Goal: Transaction & Acquisition: Purchase product/service

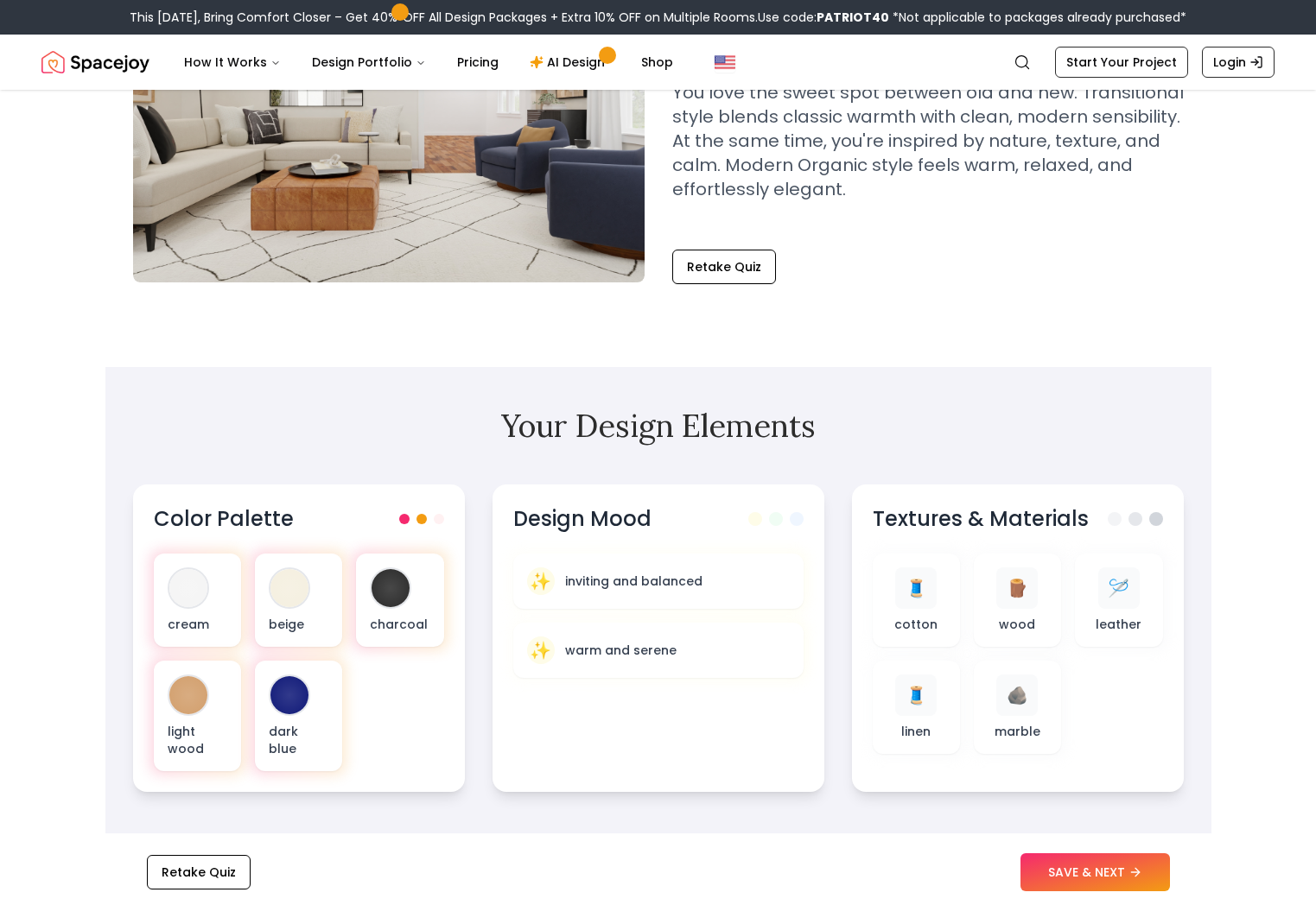
scroll to position [248, 0]
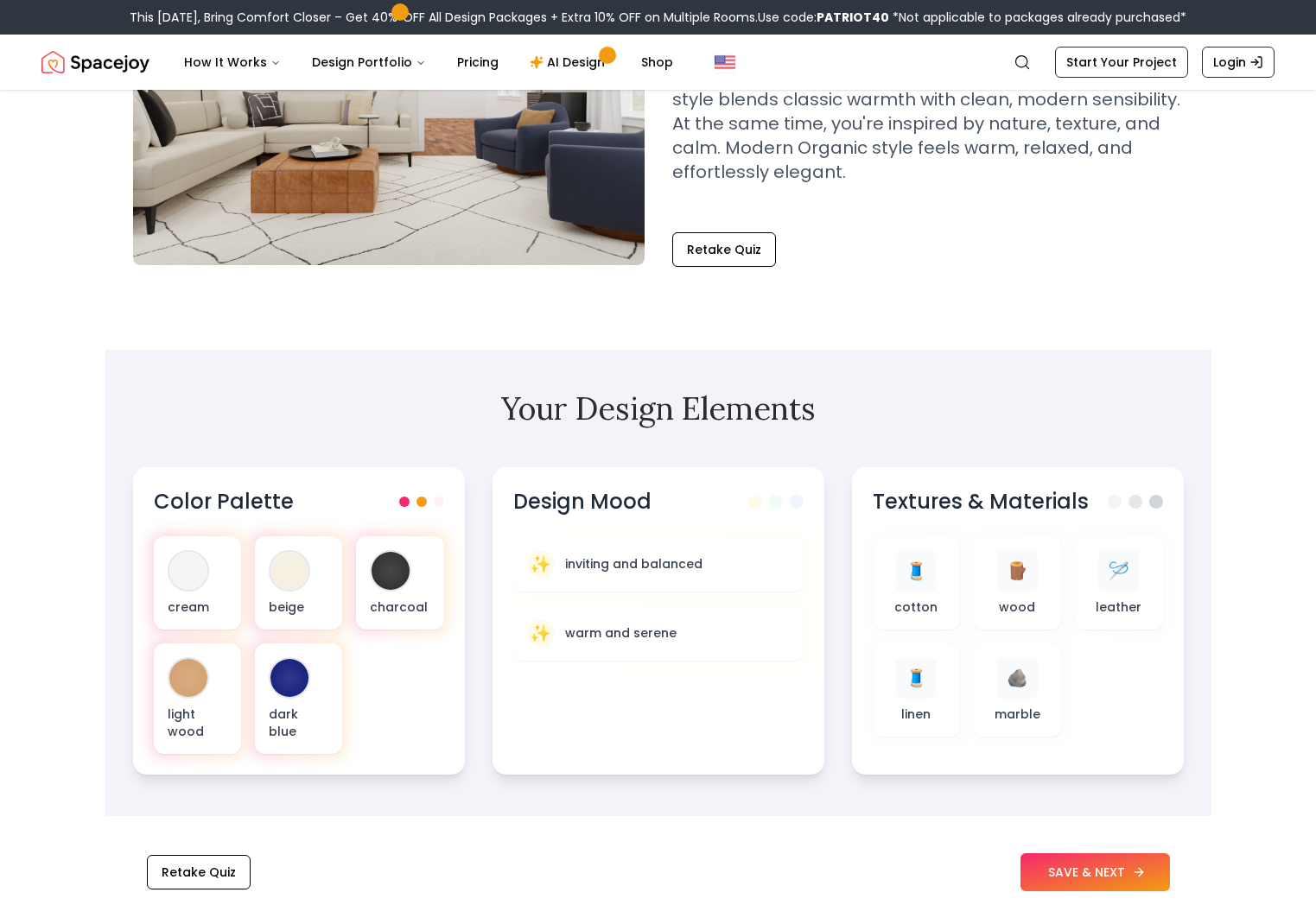
click at [1145, 870] on button "SAVE & NEXT" at bounding box center [1095, 872] width 149 height 38
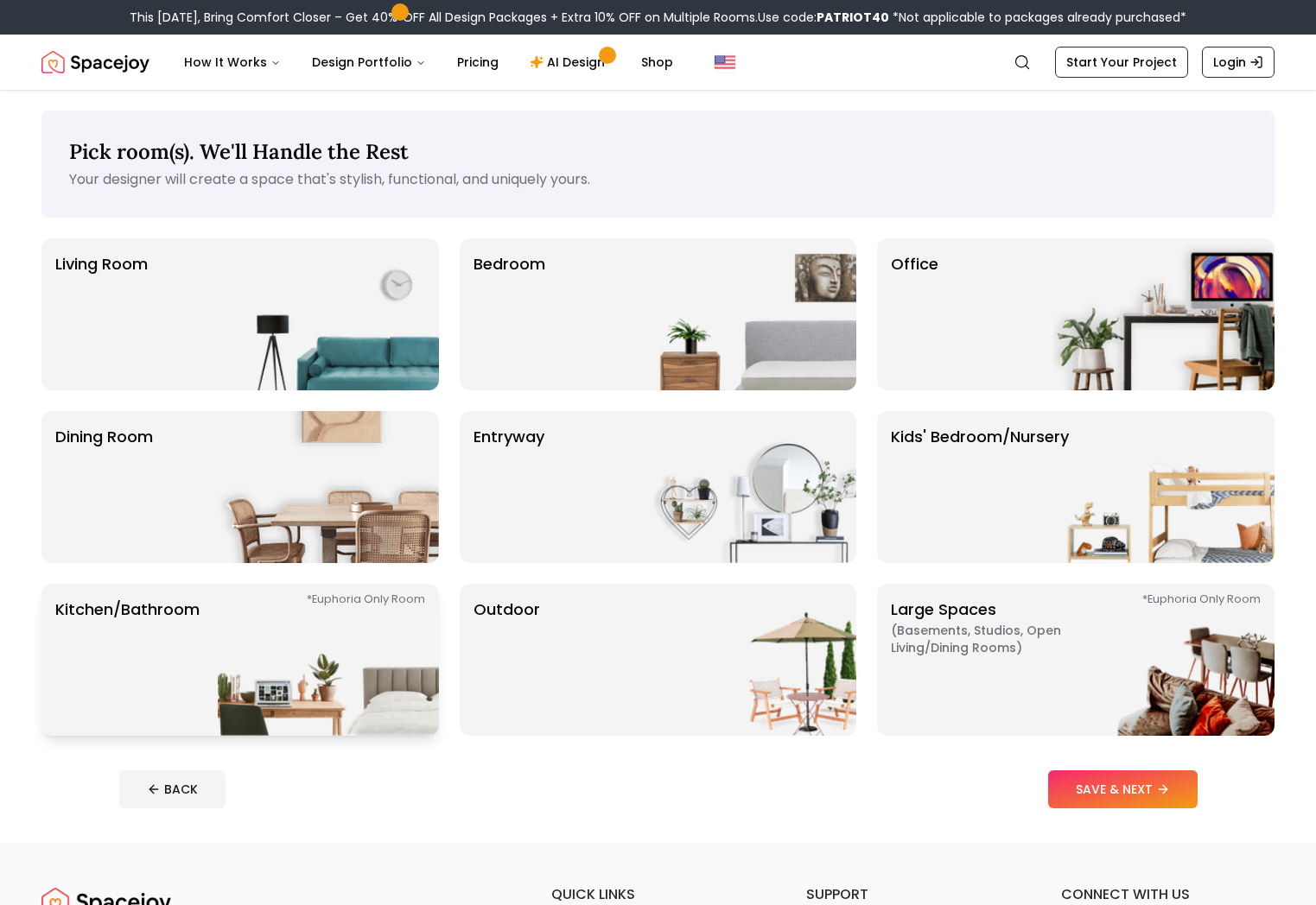
click at [339, 694] on img at bounding box center [328, 659] width 222 height 152
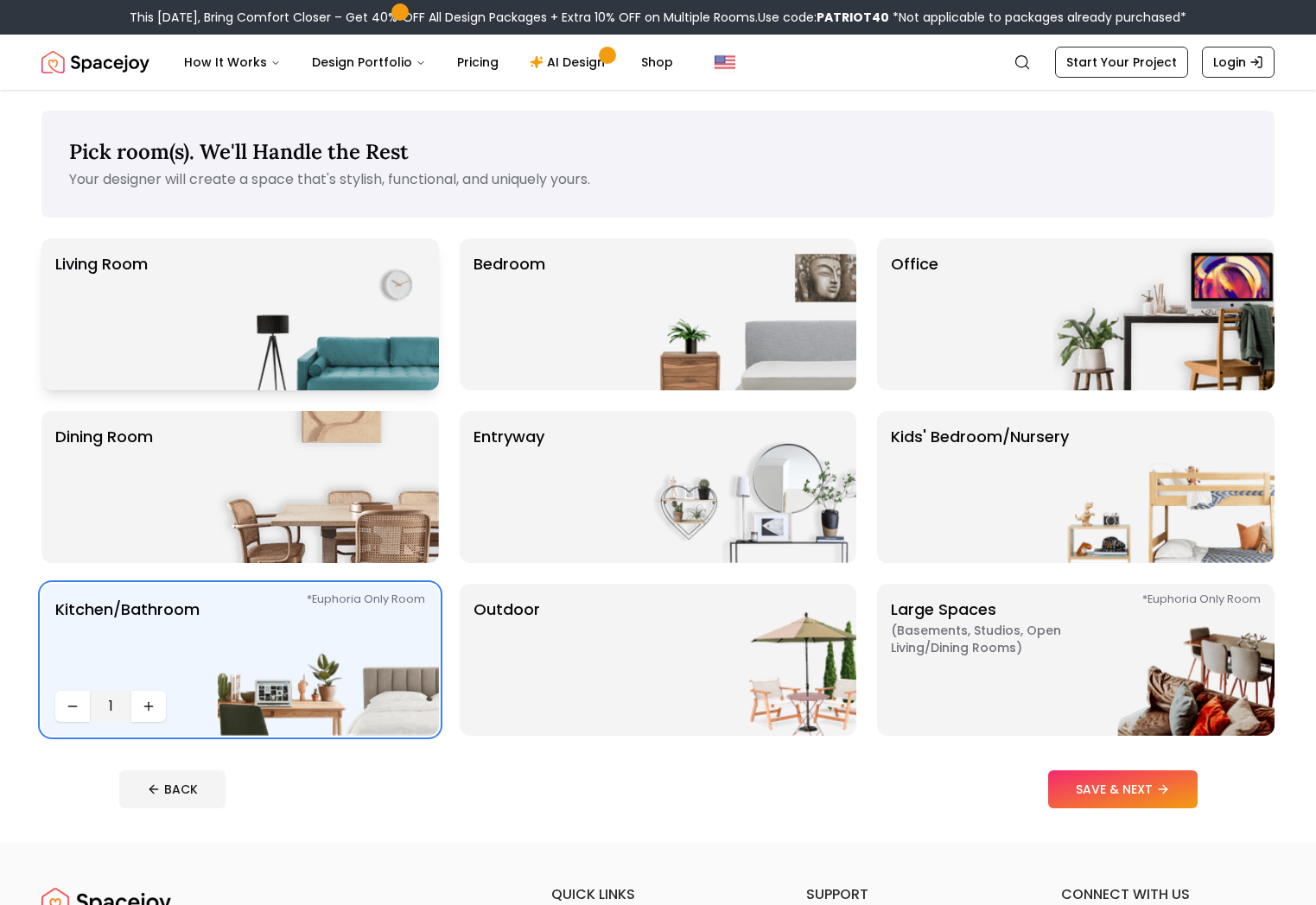
click at [287, 356] on img at bounding box center [328, 314] width 222 height 152
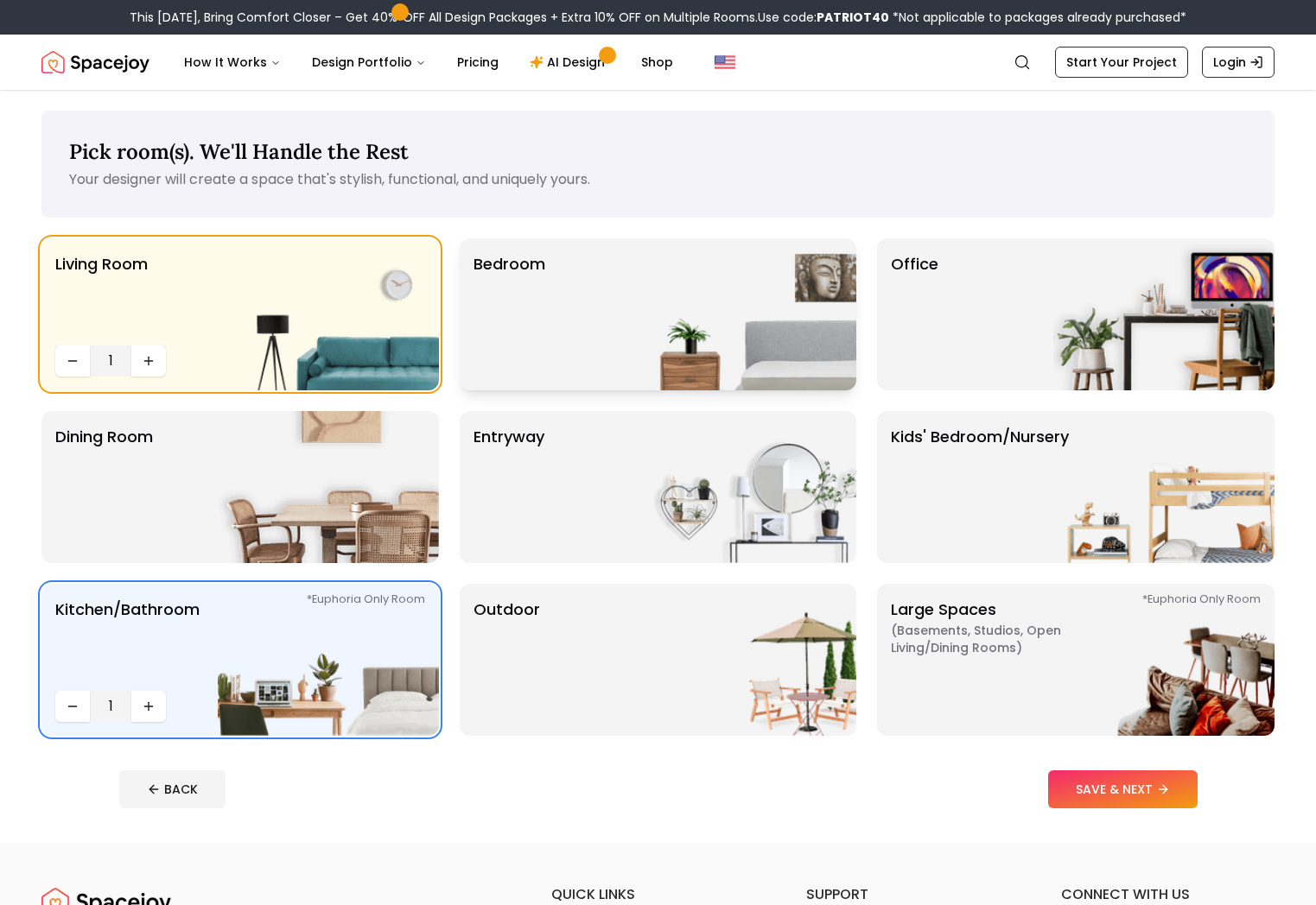
click at [572, 368] on div "Bedroom" at bounding box center [658, 314] width 398 height 152
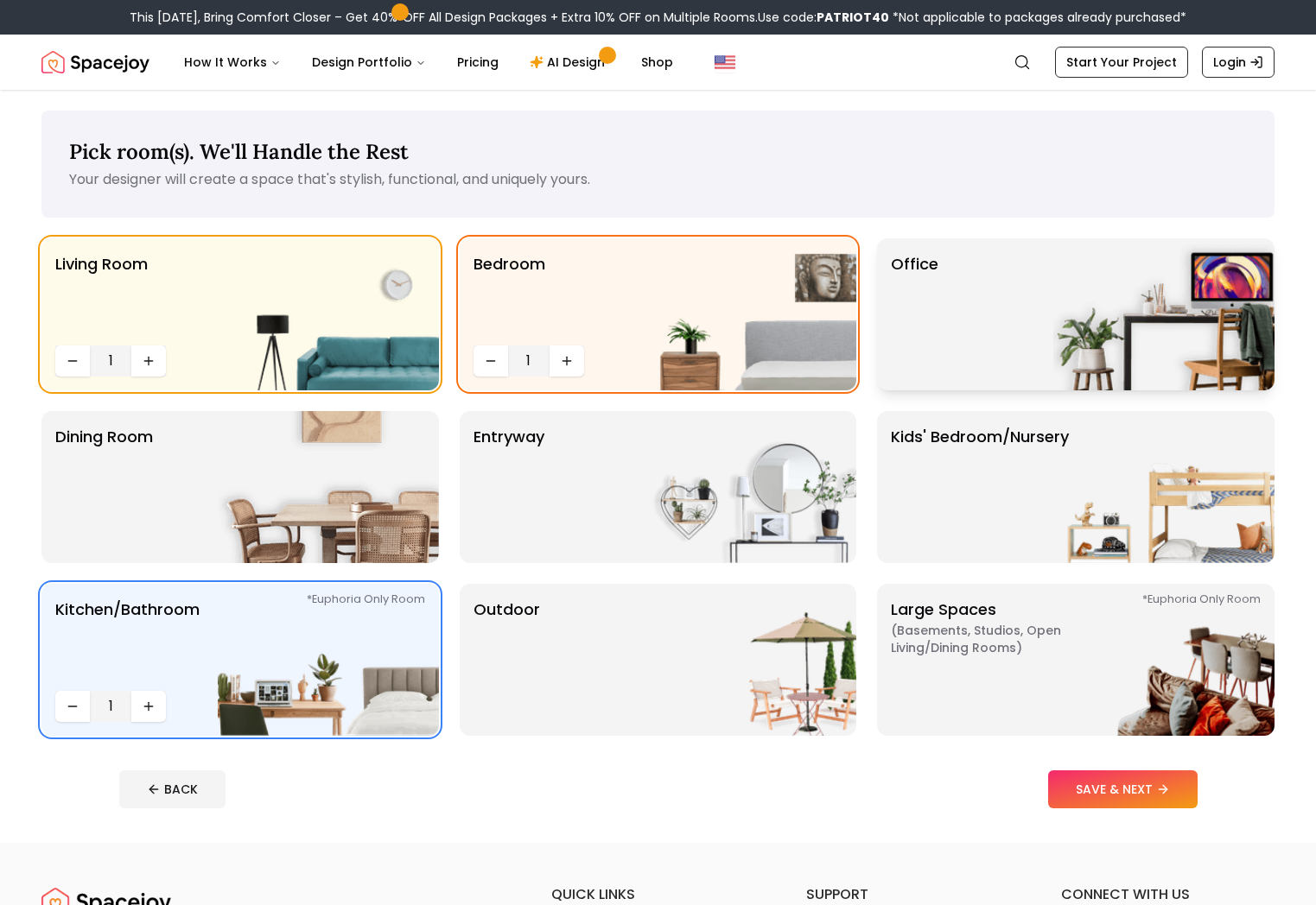
click at [974, 366] on div "Office" at bounding box center [1075, 314] width 398 height 152
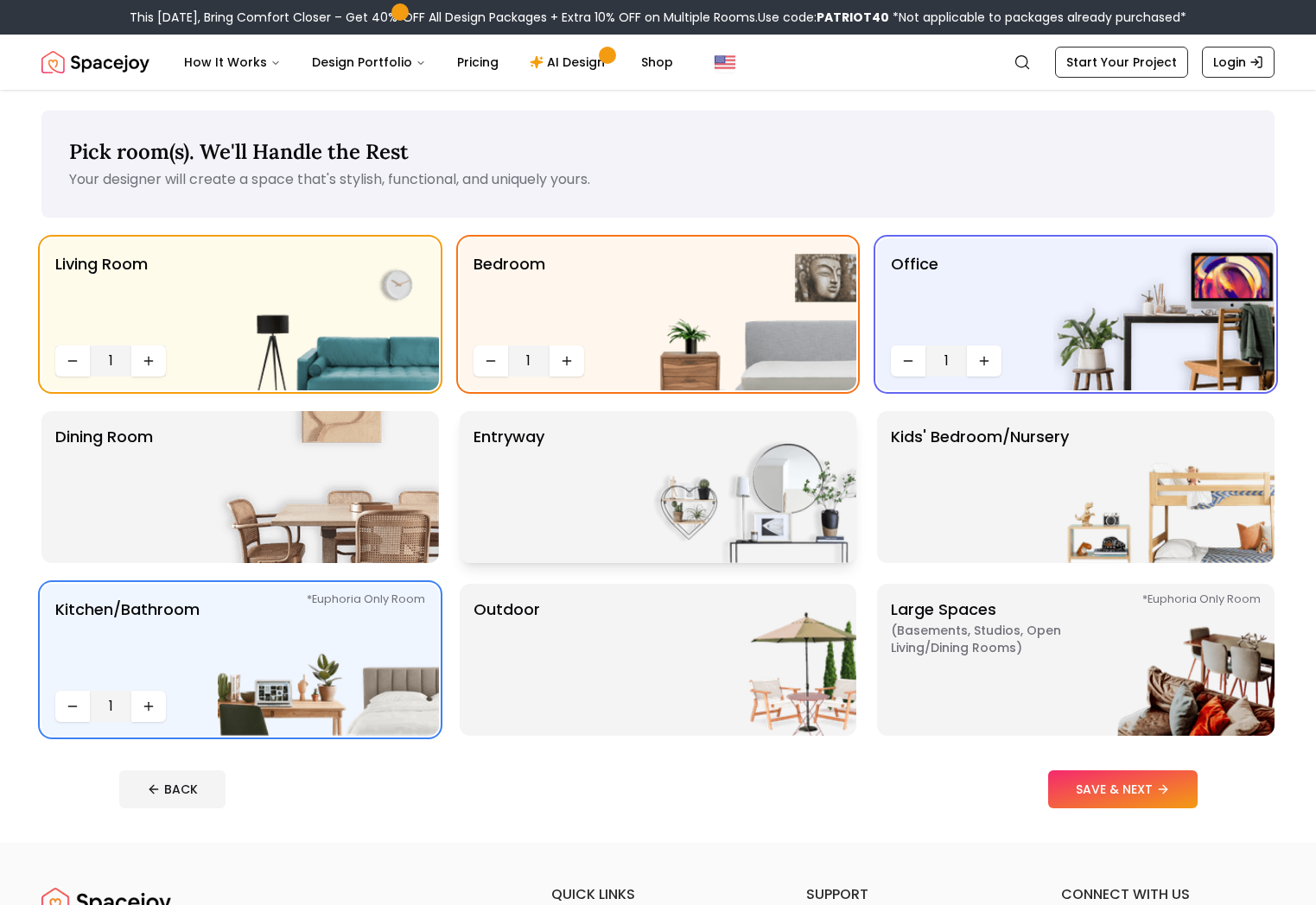
click at [771, 560] on img at bounding box center [746, 487] width 222 height 152
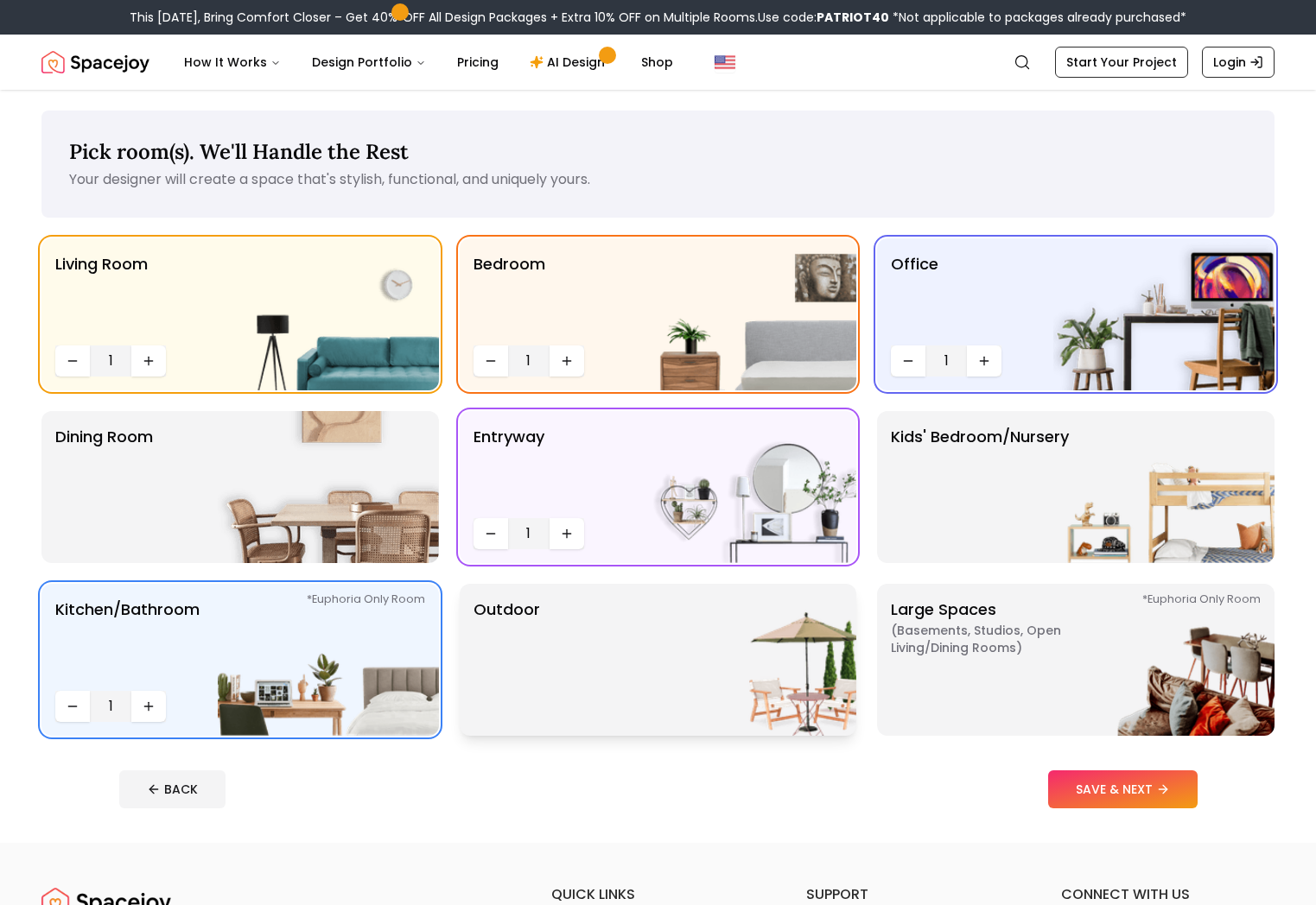
drag, startPoint x: 803, startPoint y: 658, endPoint x: 837, endPoint y: 668, distance: 35.4
click at [803, 658] on img at bounding box center [746, 659] width 222 height 152
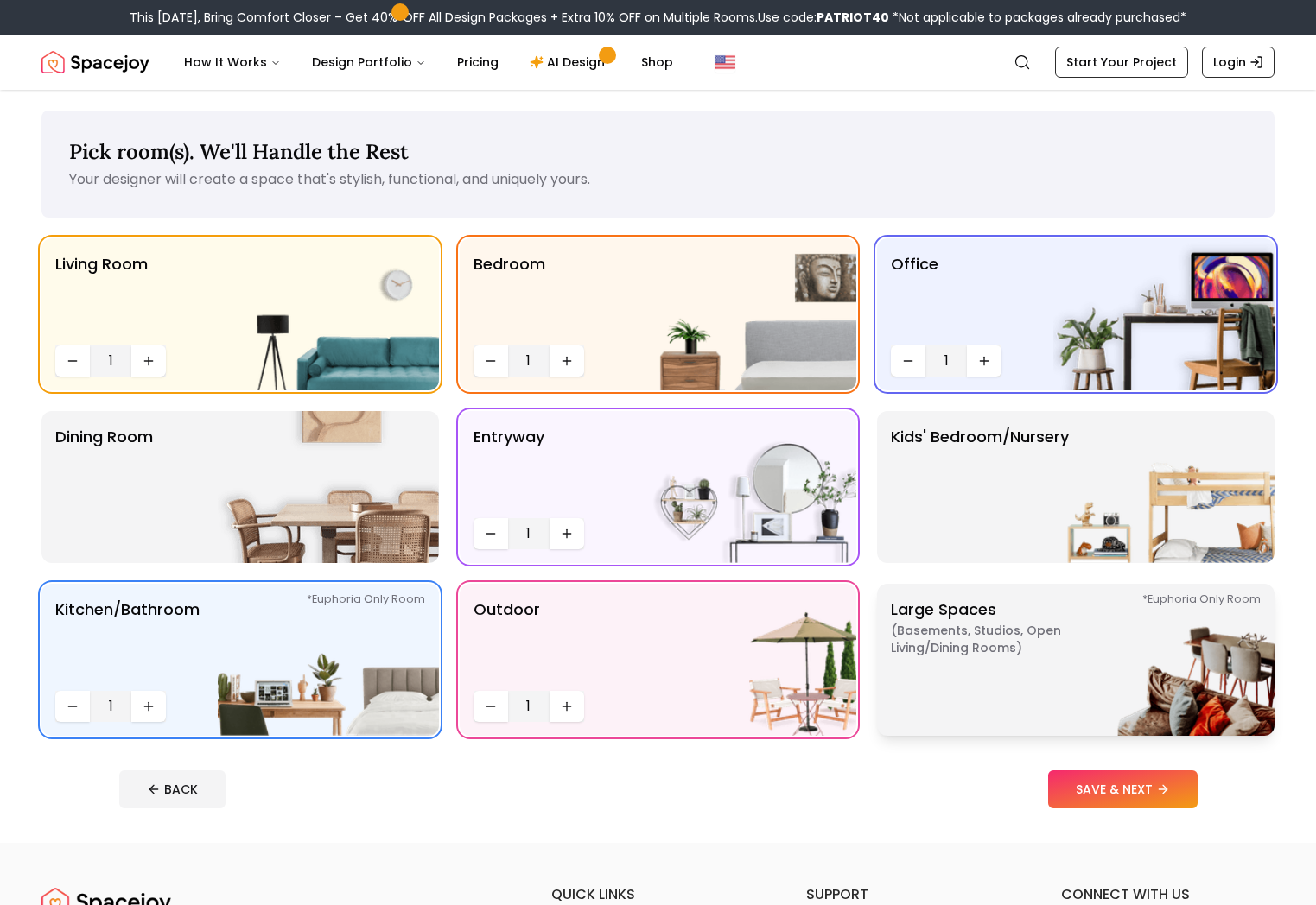
drag, startPoint x: 944, startPoint y: 688, endPoint x: 952, endPoint y: 683, distance: 9.4
click at [949, 686] on p "Large Spaces ( Basements, Studios, Open living/dining rooms ) *Euphoria Only Ro…" at bounding box center [998, 660] width 216 height 125
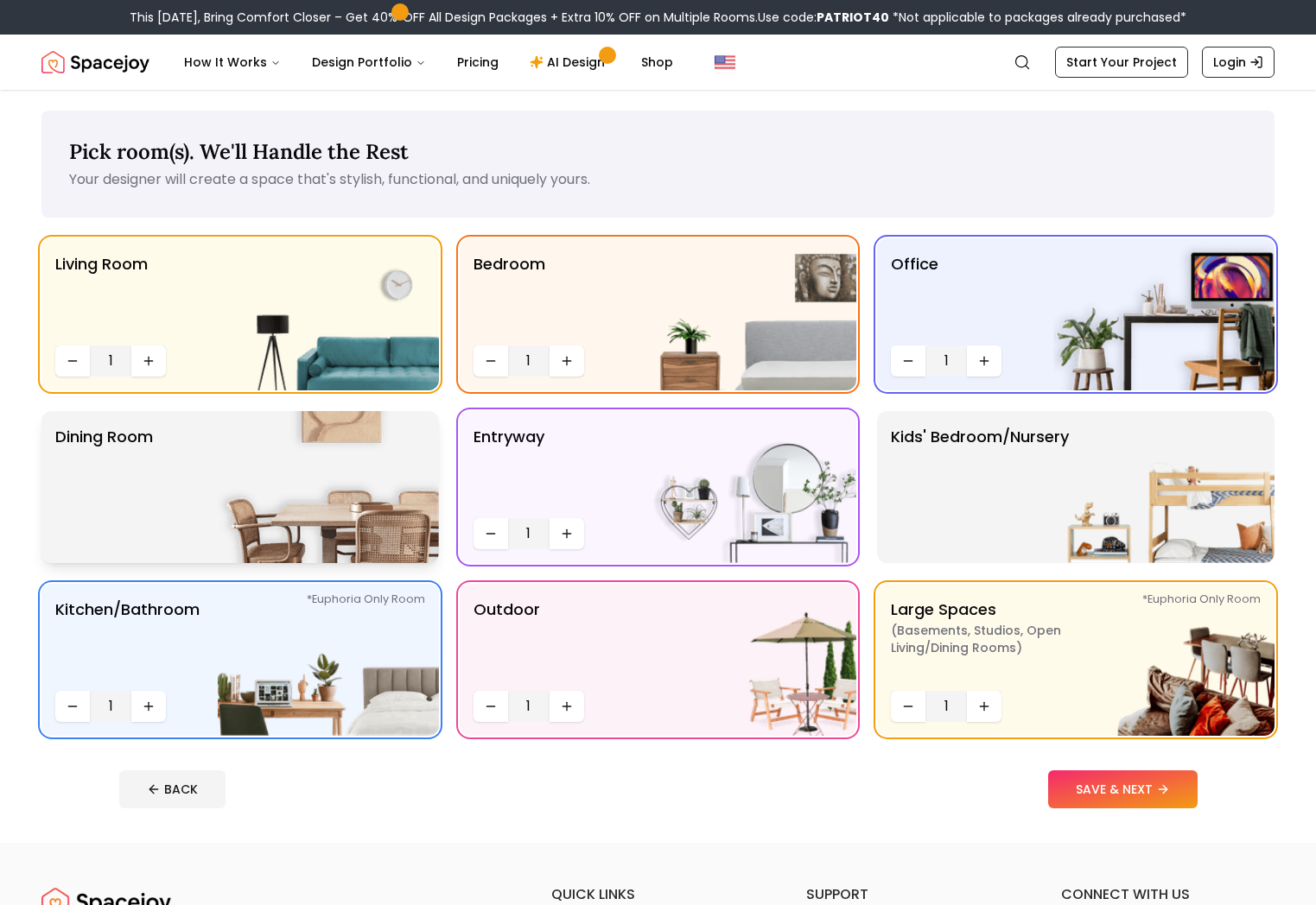
click at [204, 449] on div "Dining Room" at bounding box center [240, 487] width 398 height 152
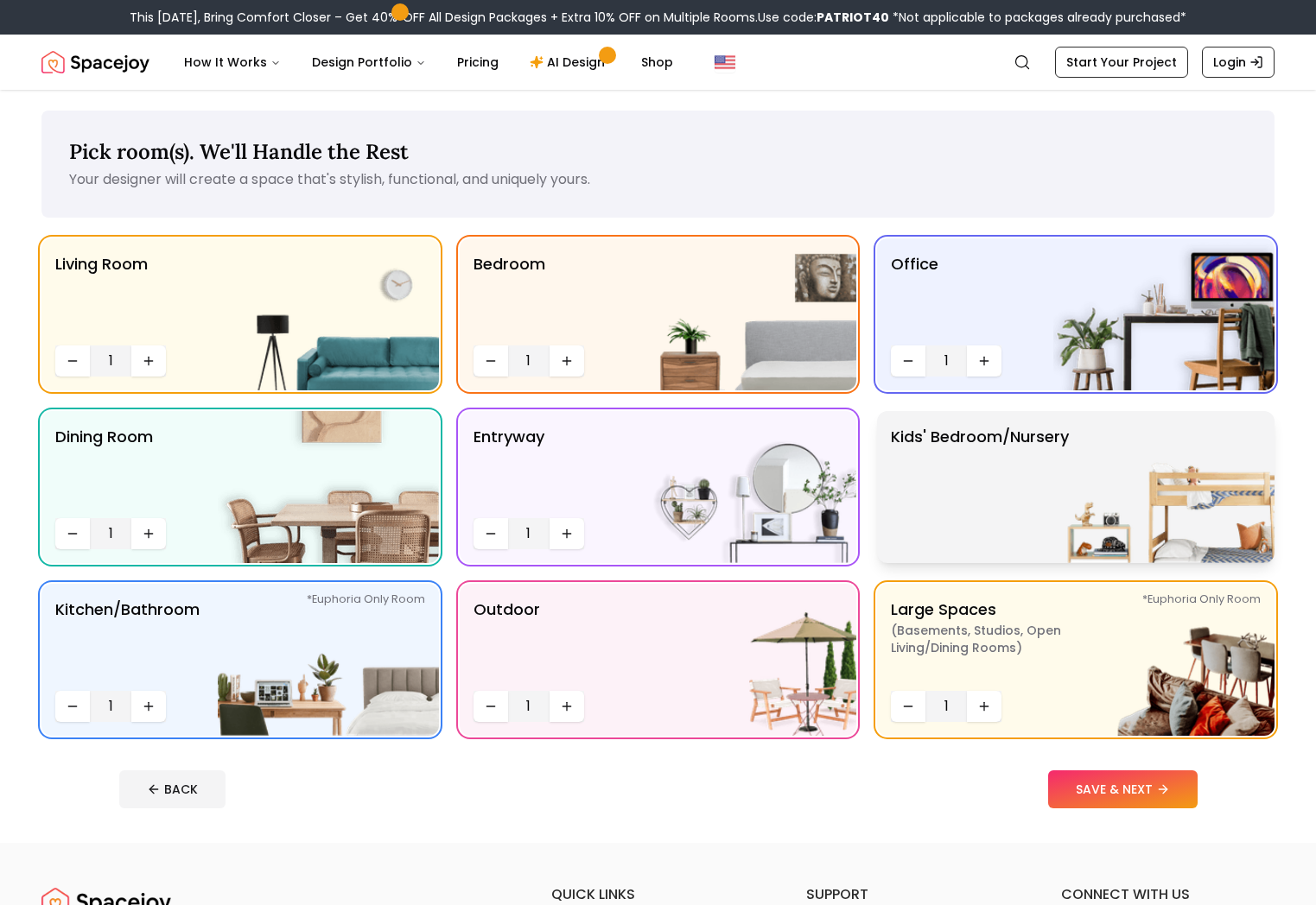
click at [951, 514] on p "Kids' Bedroom/Nursery" at bounding box center [980, 488] width 178 height 125
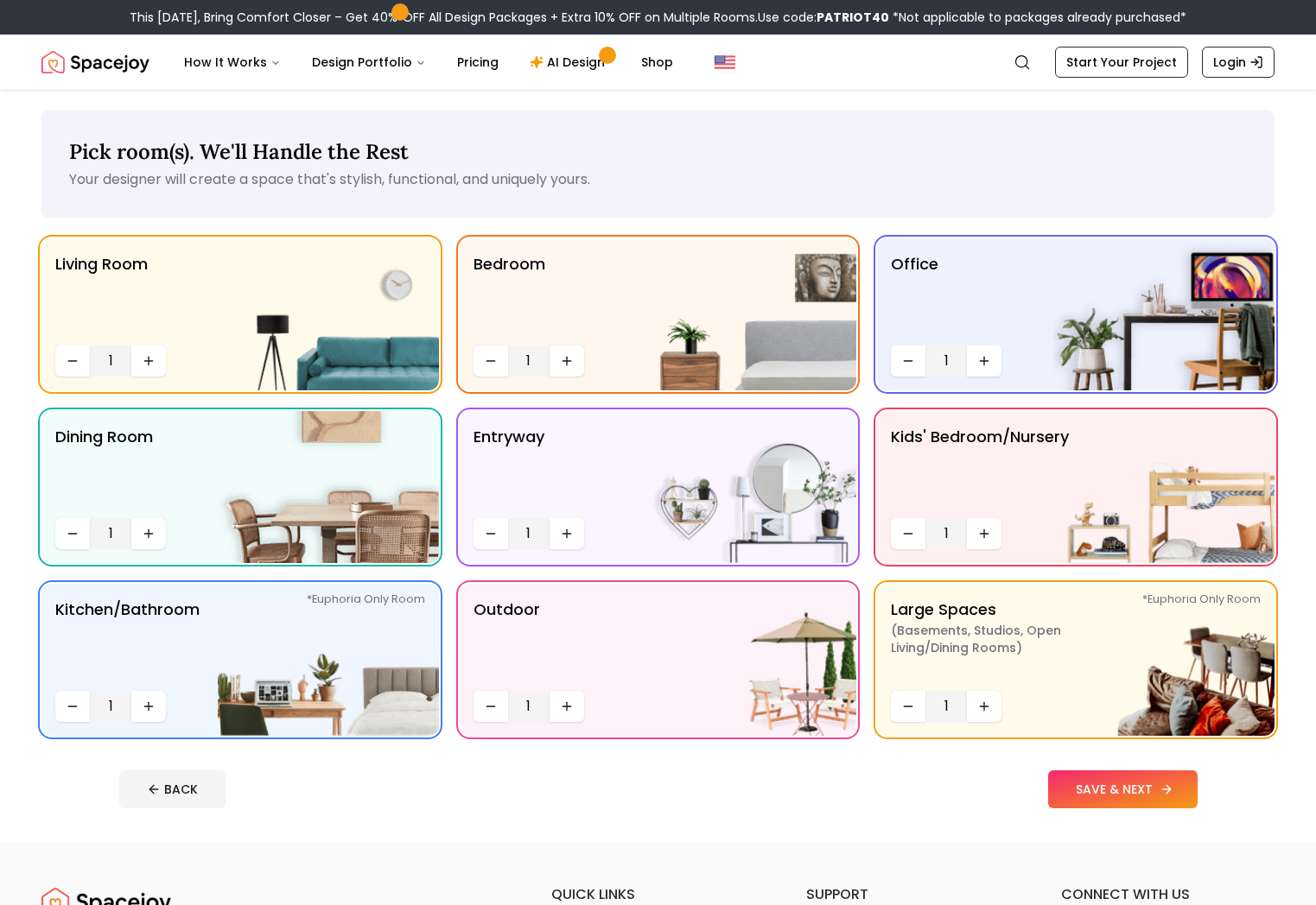
click at [1170, 788] on icon at bounding box center [1167, 790] width 14 height 14
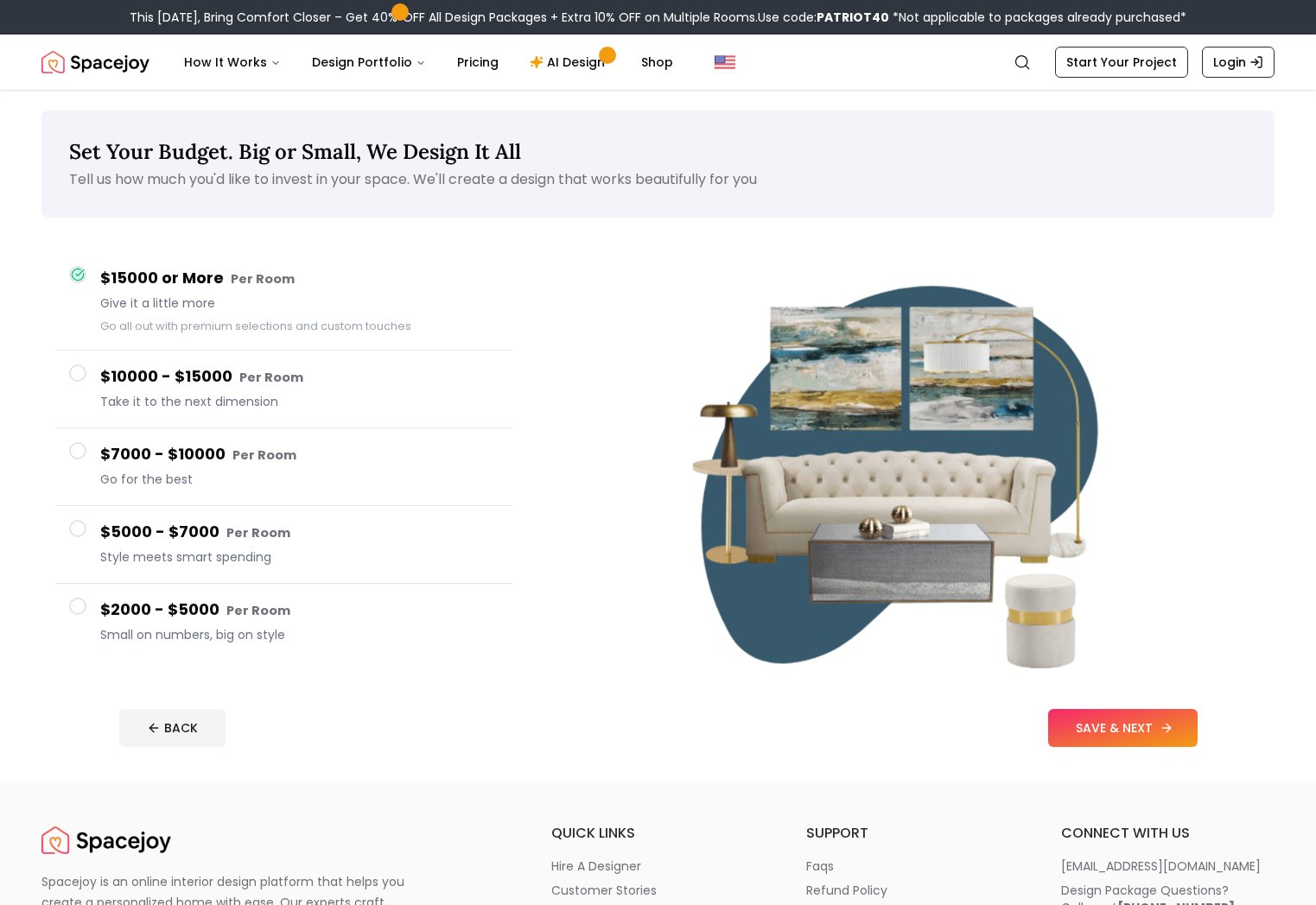
click at [1098, 722] on button "SAVE & NEXT" at bounding box center [1123, 728] width 149 height 38
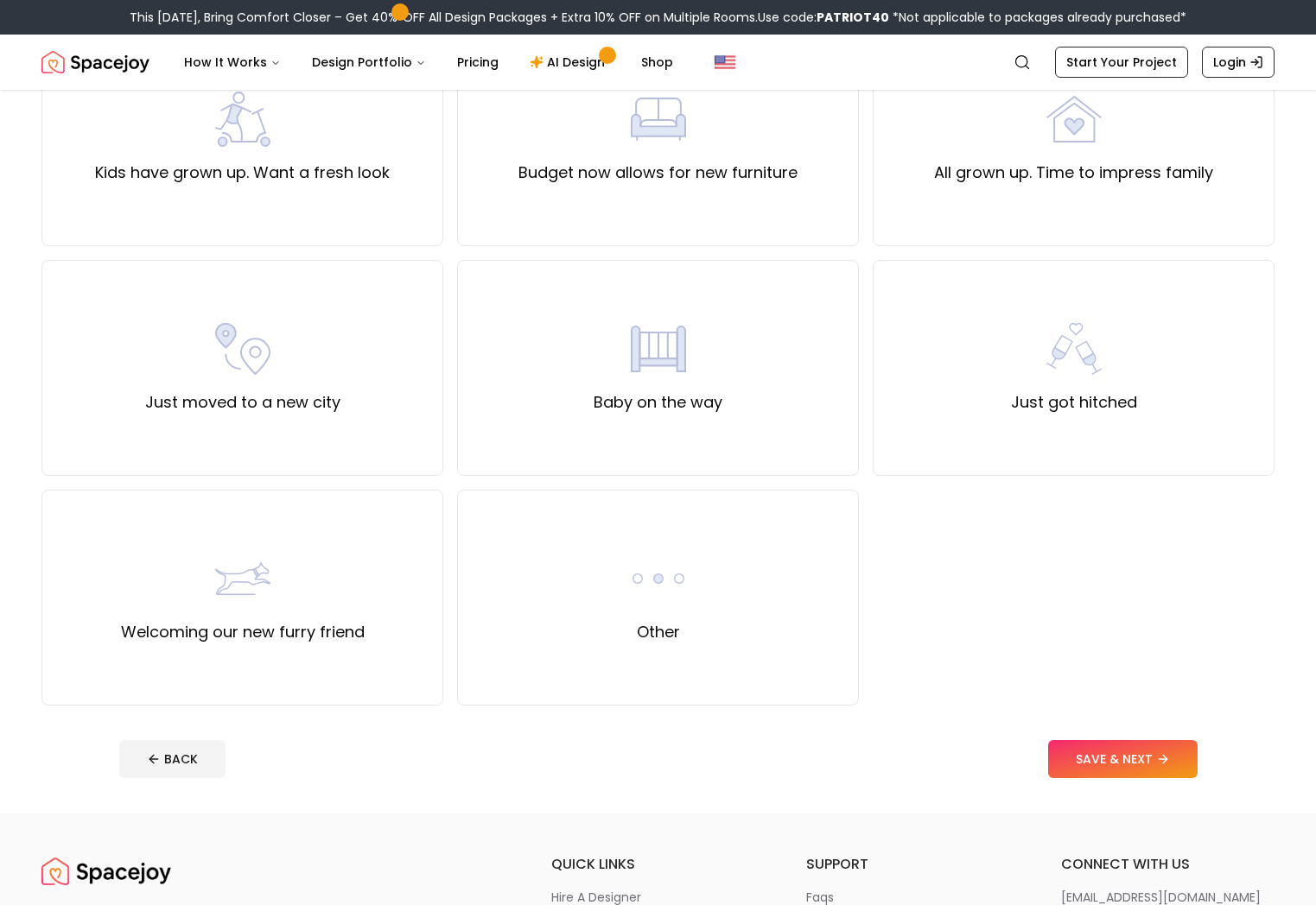
scroll to position [473, 0]
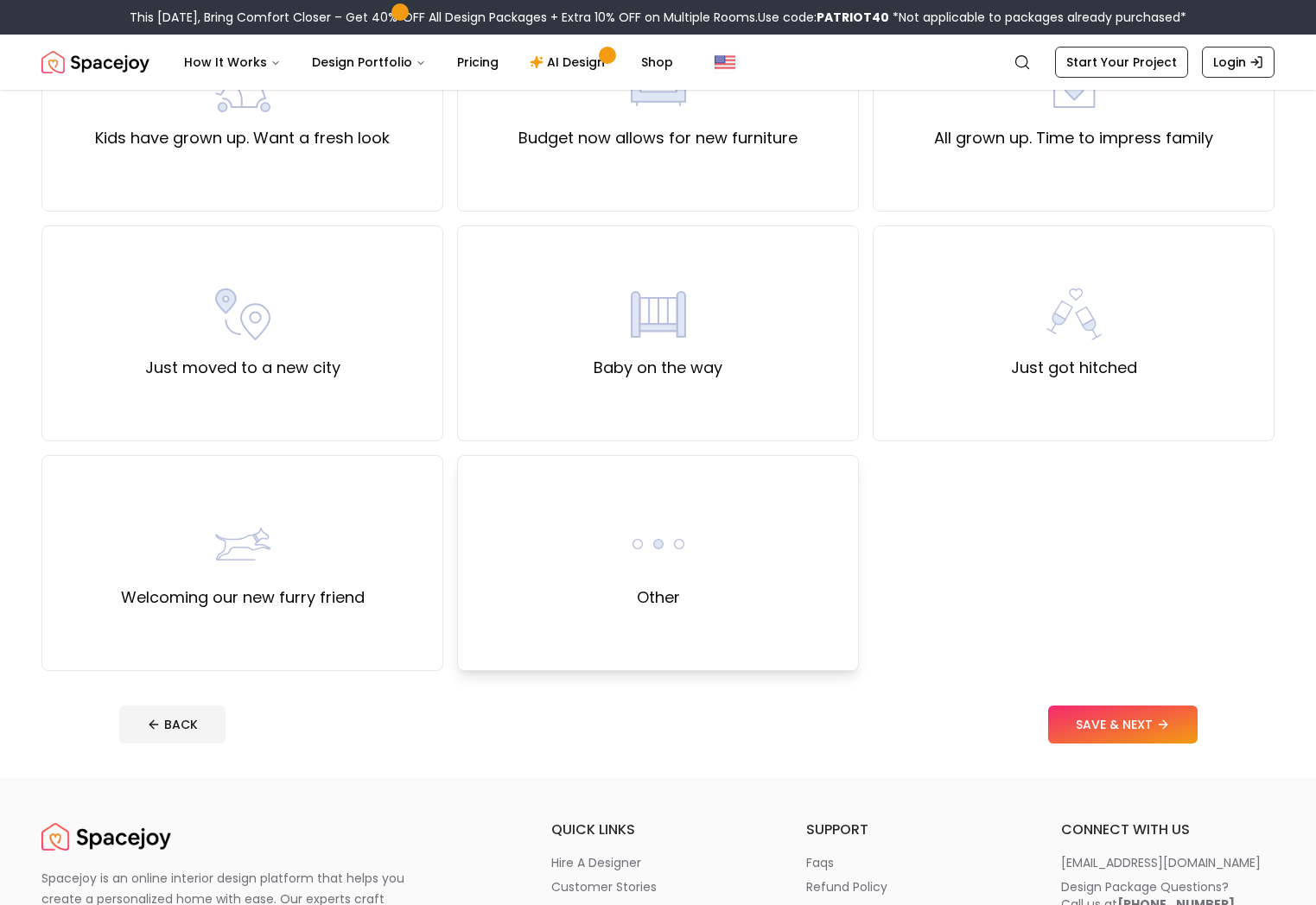
click at [743, 551] on div "Other" at bounding box center [658, 563] width 401 height 216
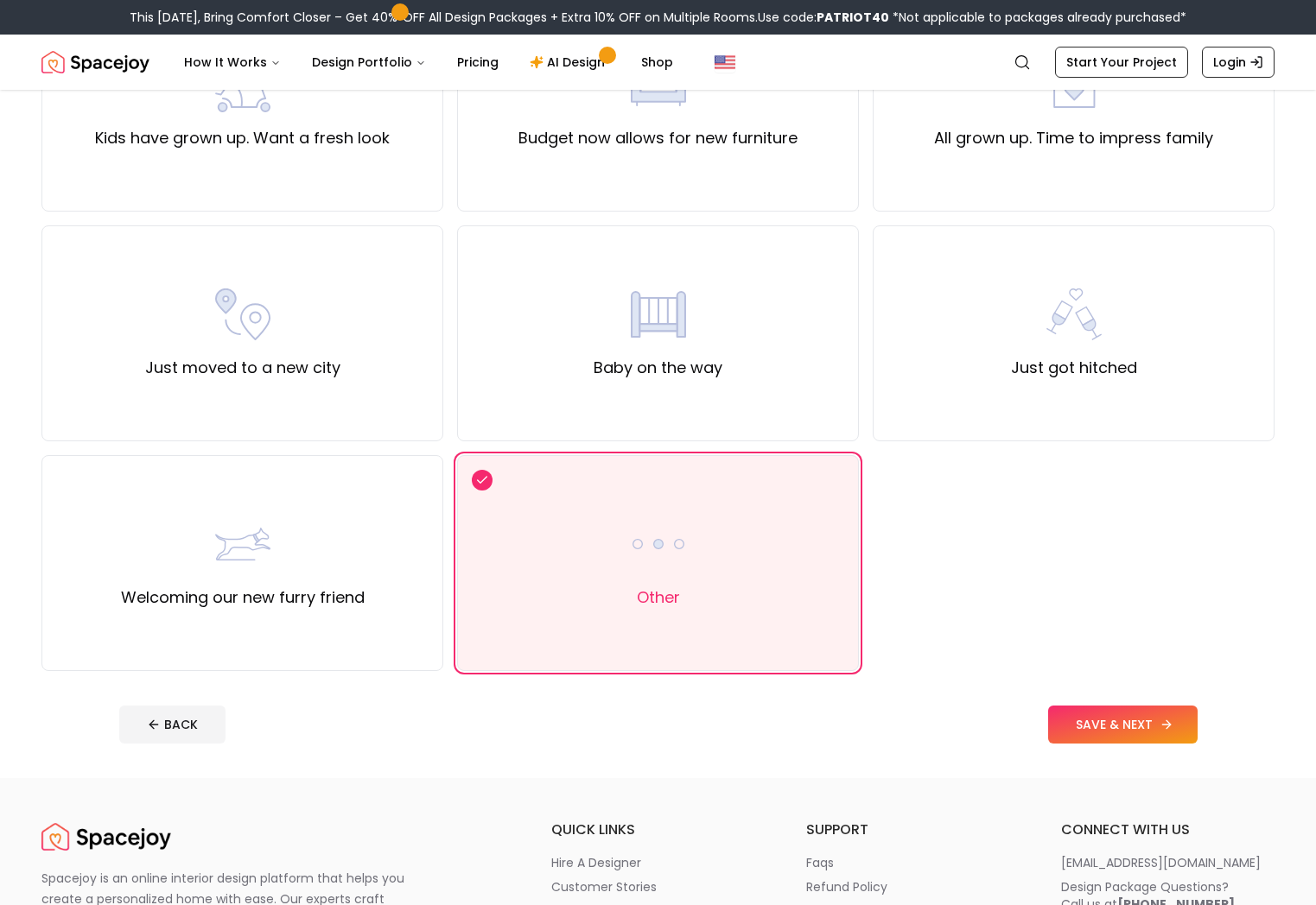
click at [1053, 725] on button "SAVE & NEXT" at bounding box center [1123, 724] width 149 height 38
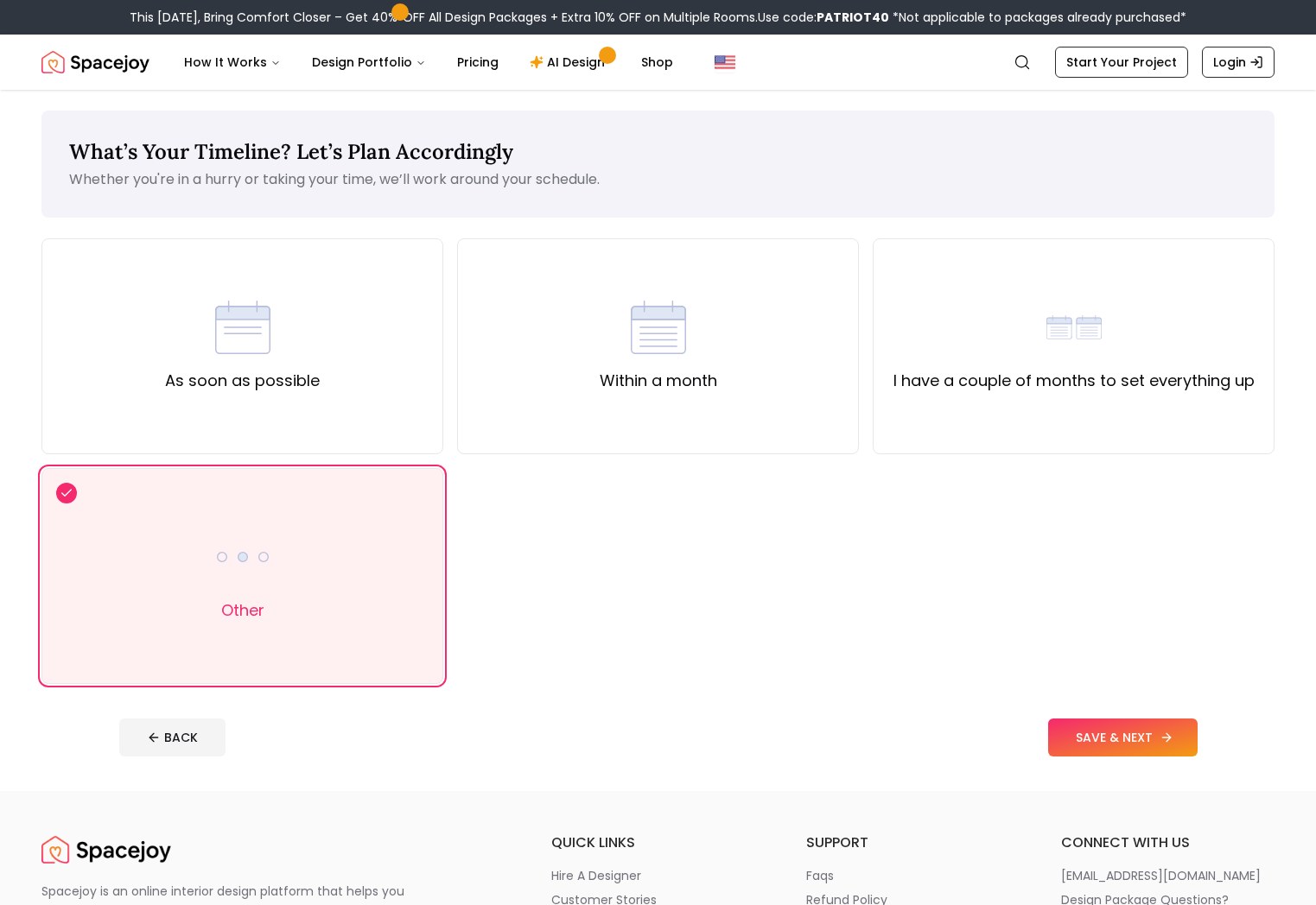
click at [1082, 739] on button "SAVE & NEXT" at bounding box center [1123, 738] width 149 height 38
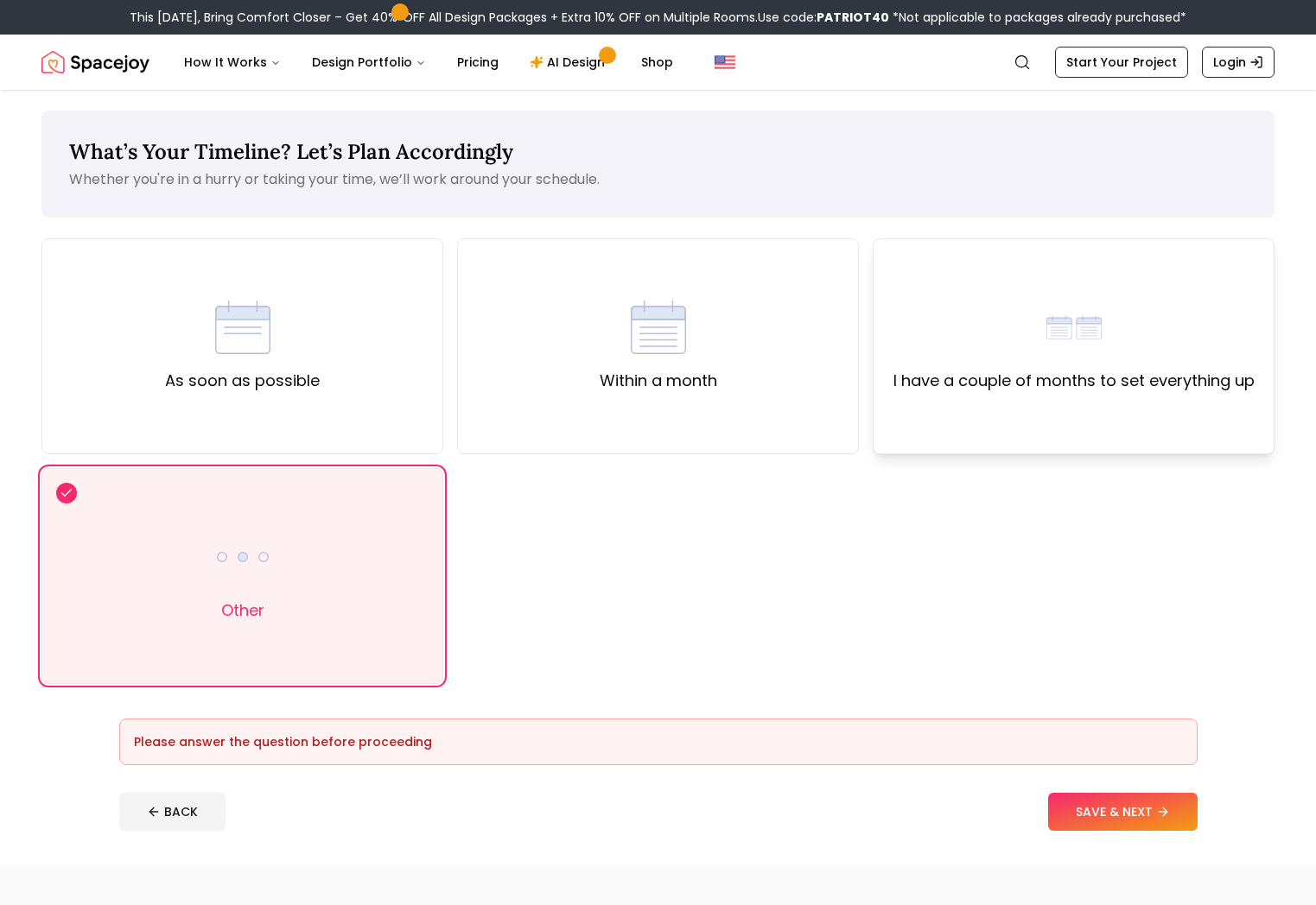
click at [980, 423] on div "I have a couple of months to set everything up" at bounding box center [1073, 346] width 401 height 216
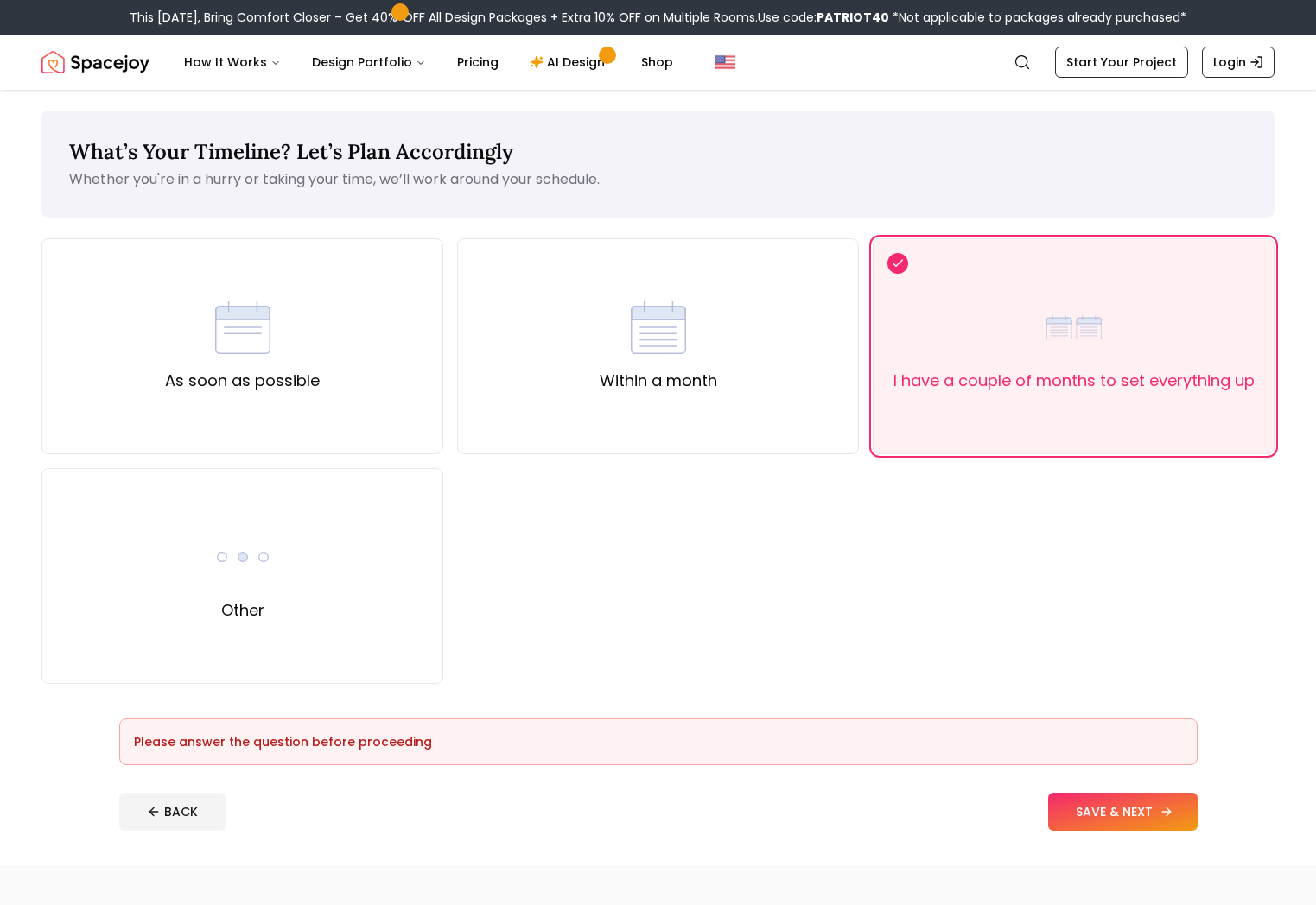
click at [1155, 810] on button "SAVE & NEXT" at bounding box center [1123, 812] width 149 height 38
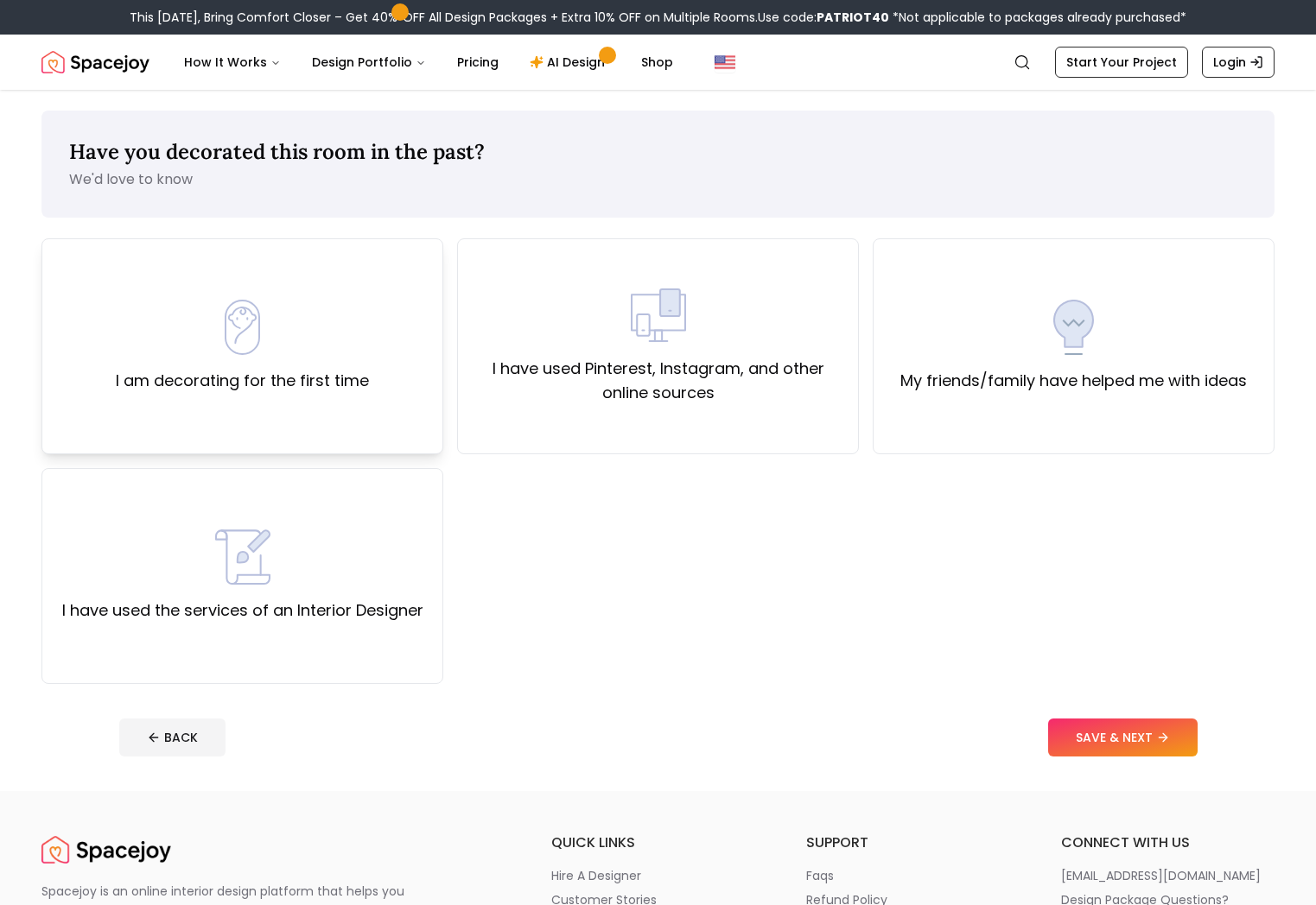
click at [364, 437] on div "I am decorating for the first time" at bounding box center [242, 346] width 401 height 216
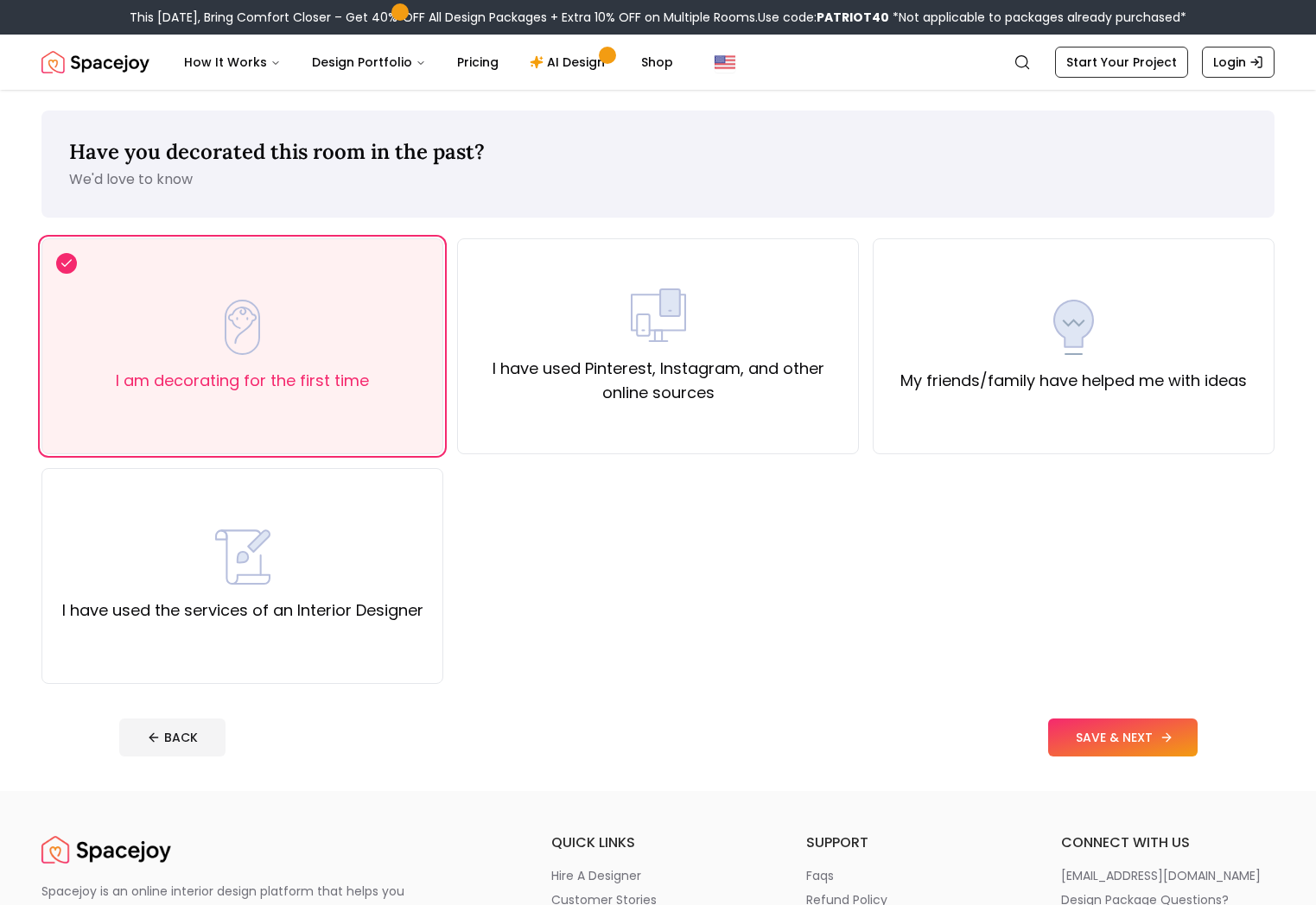
click at [1072, 719] on button "SAVE & NEXT" at bounding box center [1123, 738] width 149 height 38
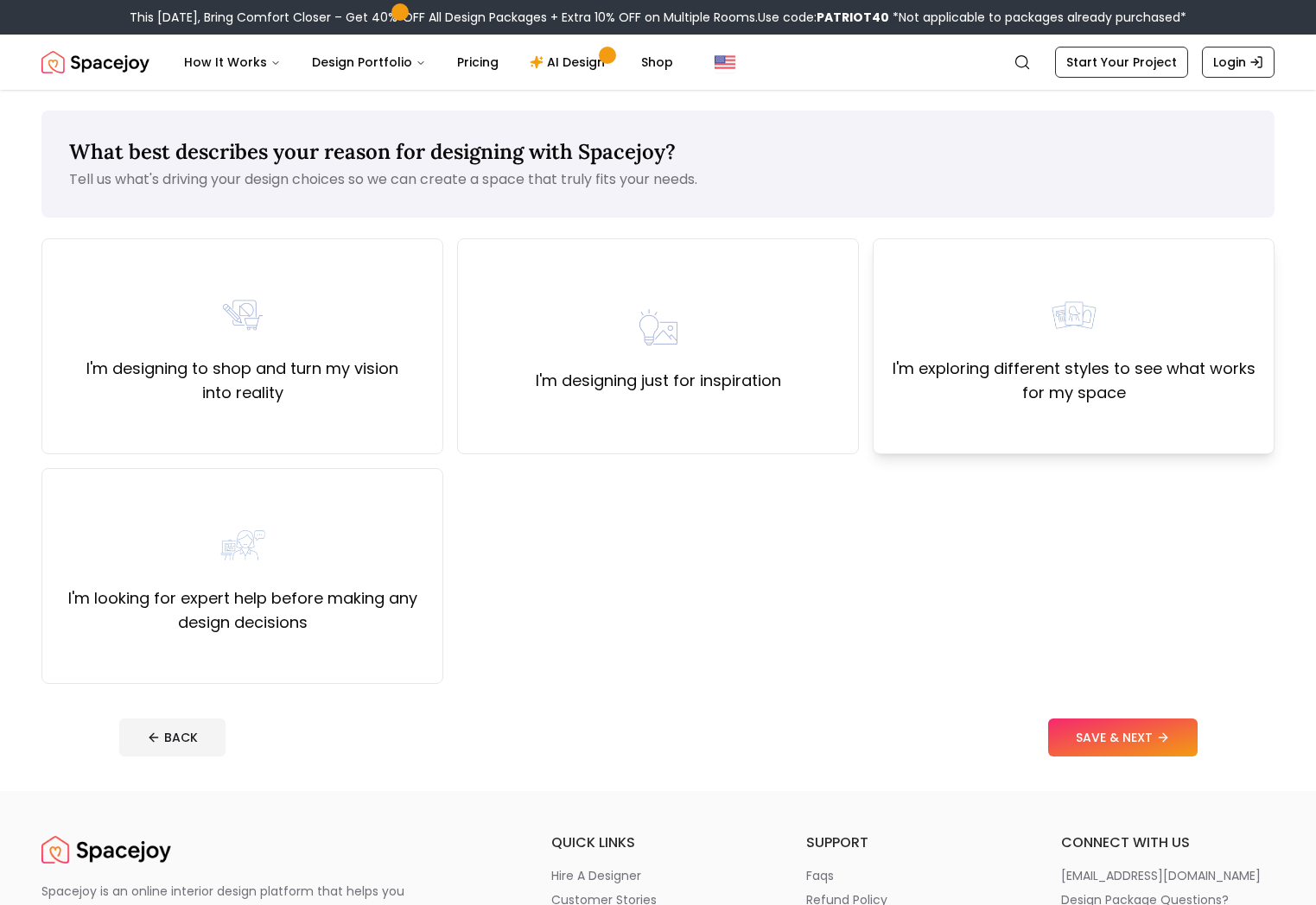
drag, startPoint x: 1037, startPoint y: 389, endPoint x: 1060, endPoint y: 419, distance: 37.8
click at [1037, 389] on label "I'm exploring different styles to see what works for my space" at bounding box center [1073, 381] width 372 height 48
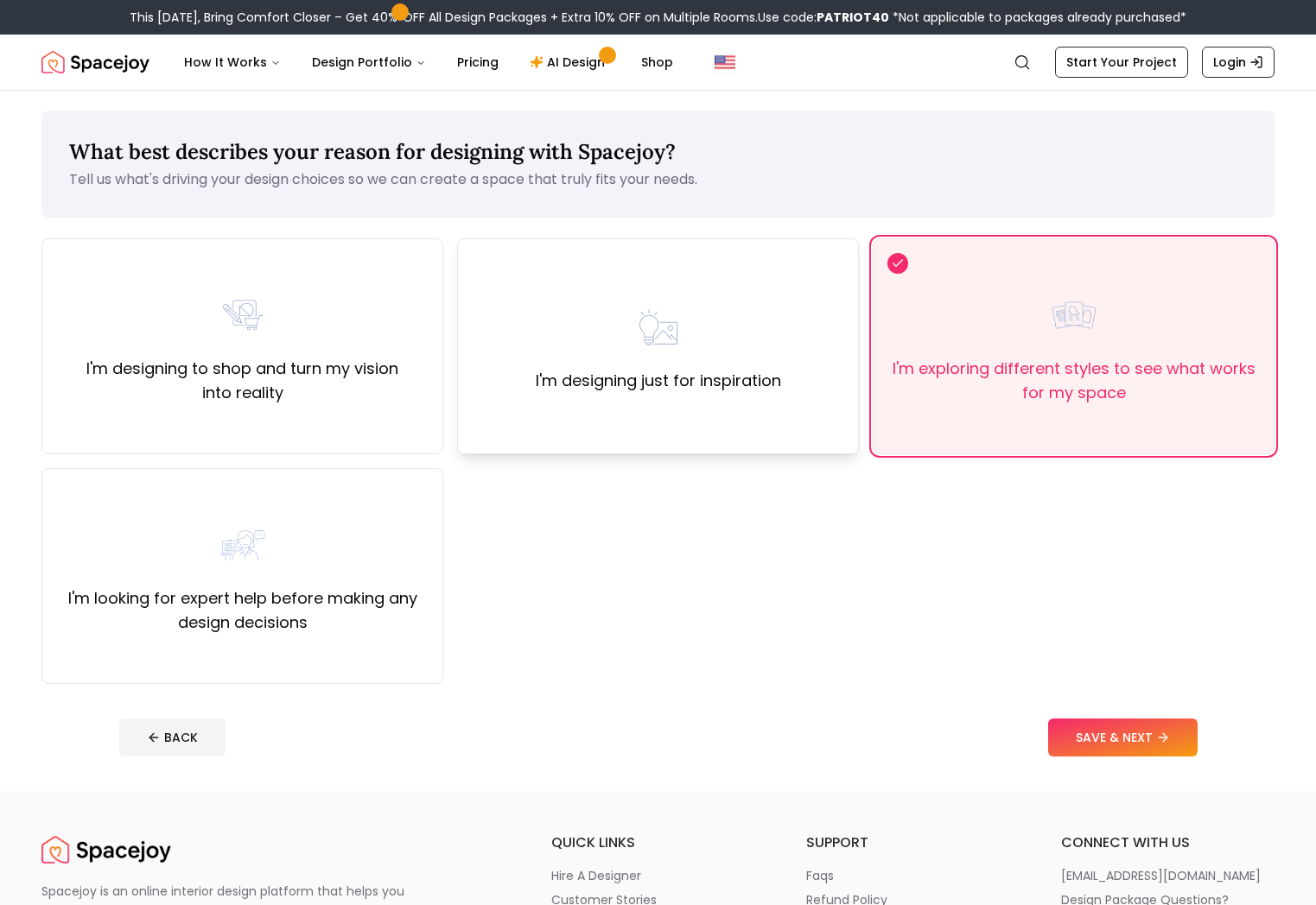
click at [634, 248] on div "I'm designing just for inspiration" at bounding box center [658, 346] width 401 height 216
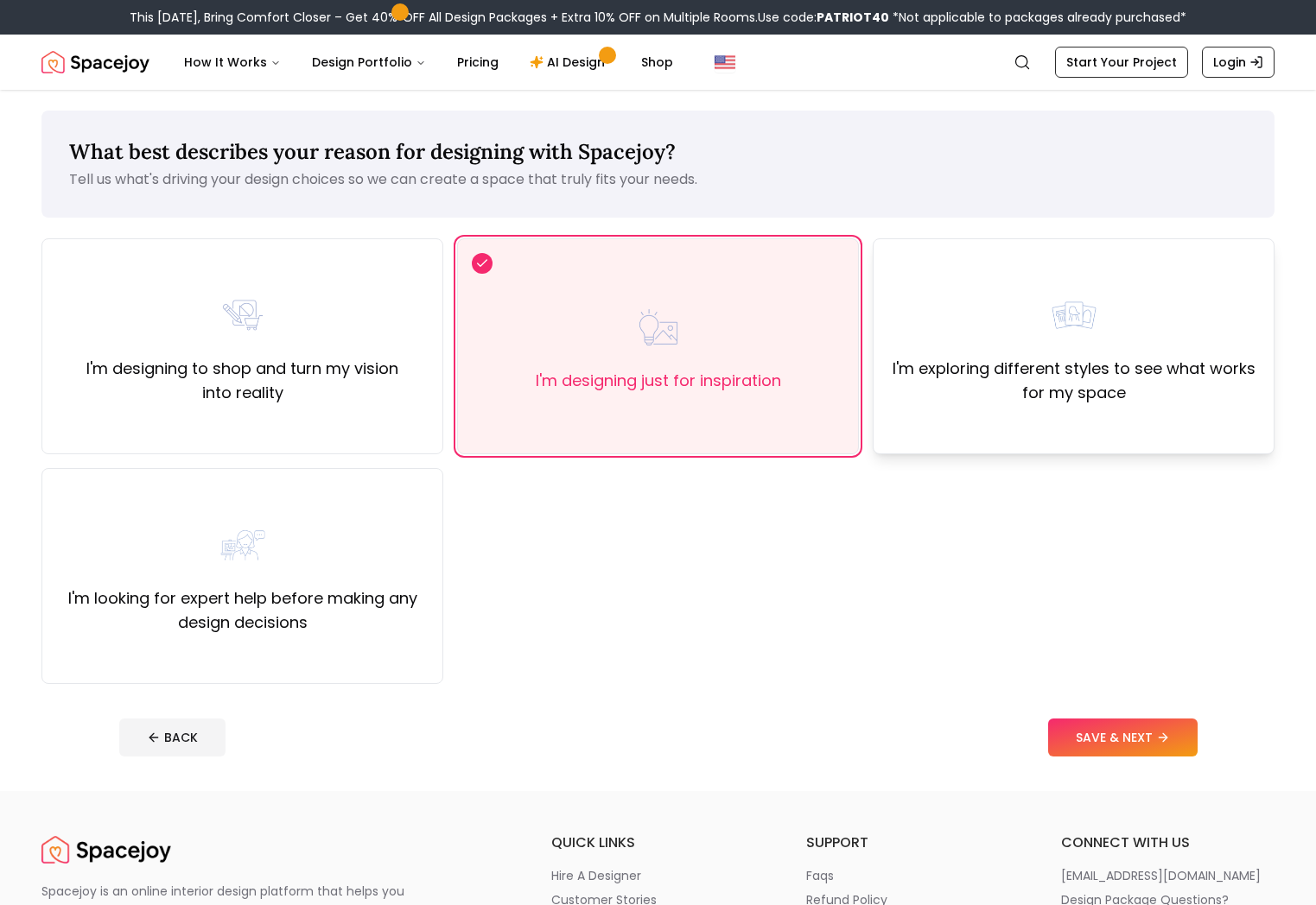
drag, startPoint x: 1031, startPoint y: 376, endPoint x: 1034, endPoint y: 400, distance: 24.2
click at [1029, 376] on label "I'm exploring different styles to see what works for my space" at bounding box center [1073, 381] width 372 height 48
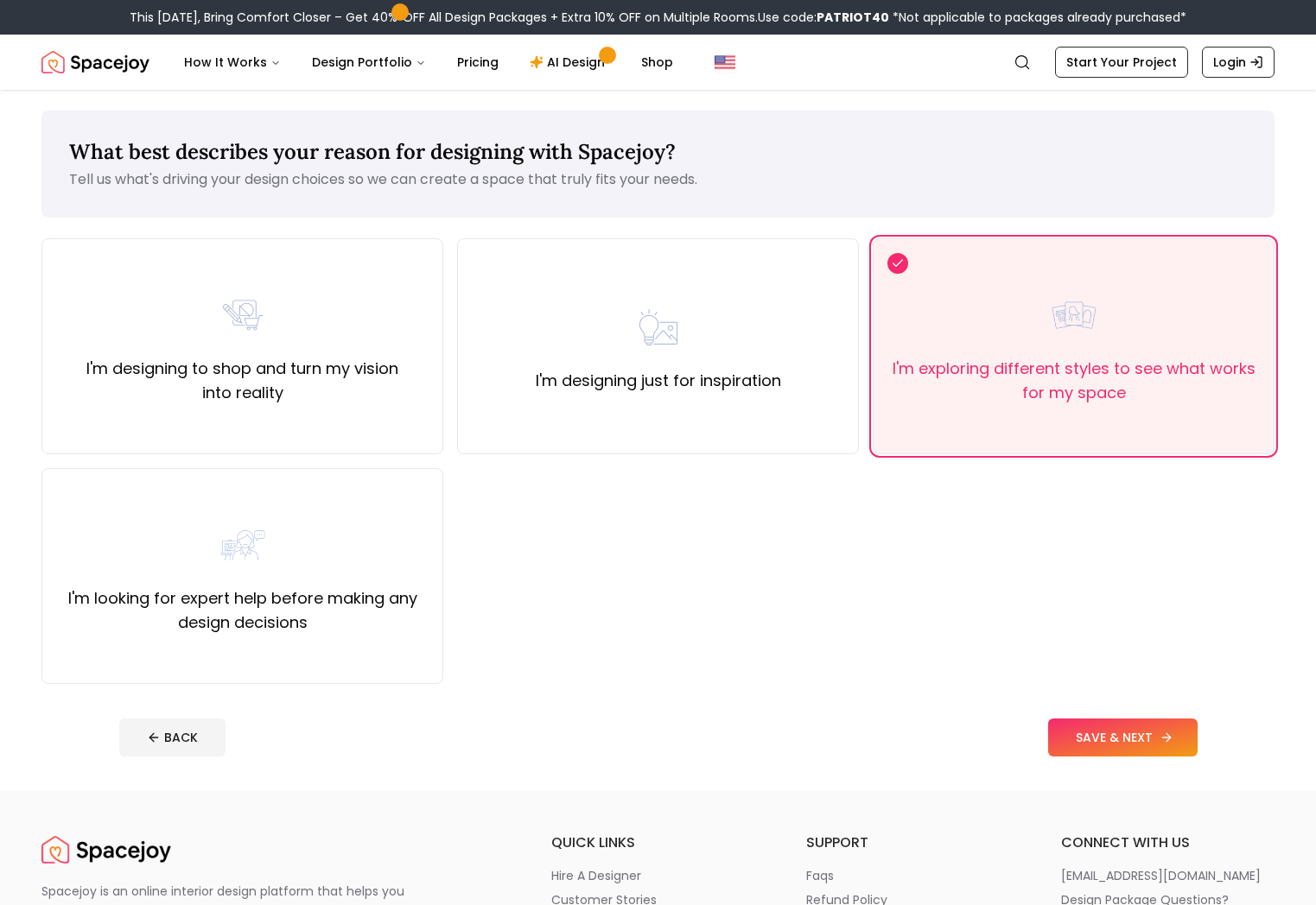
click at [1135, 731] on button "SAVE & NEXT" at bounding box center [1123, 738] width 149 height 38
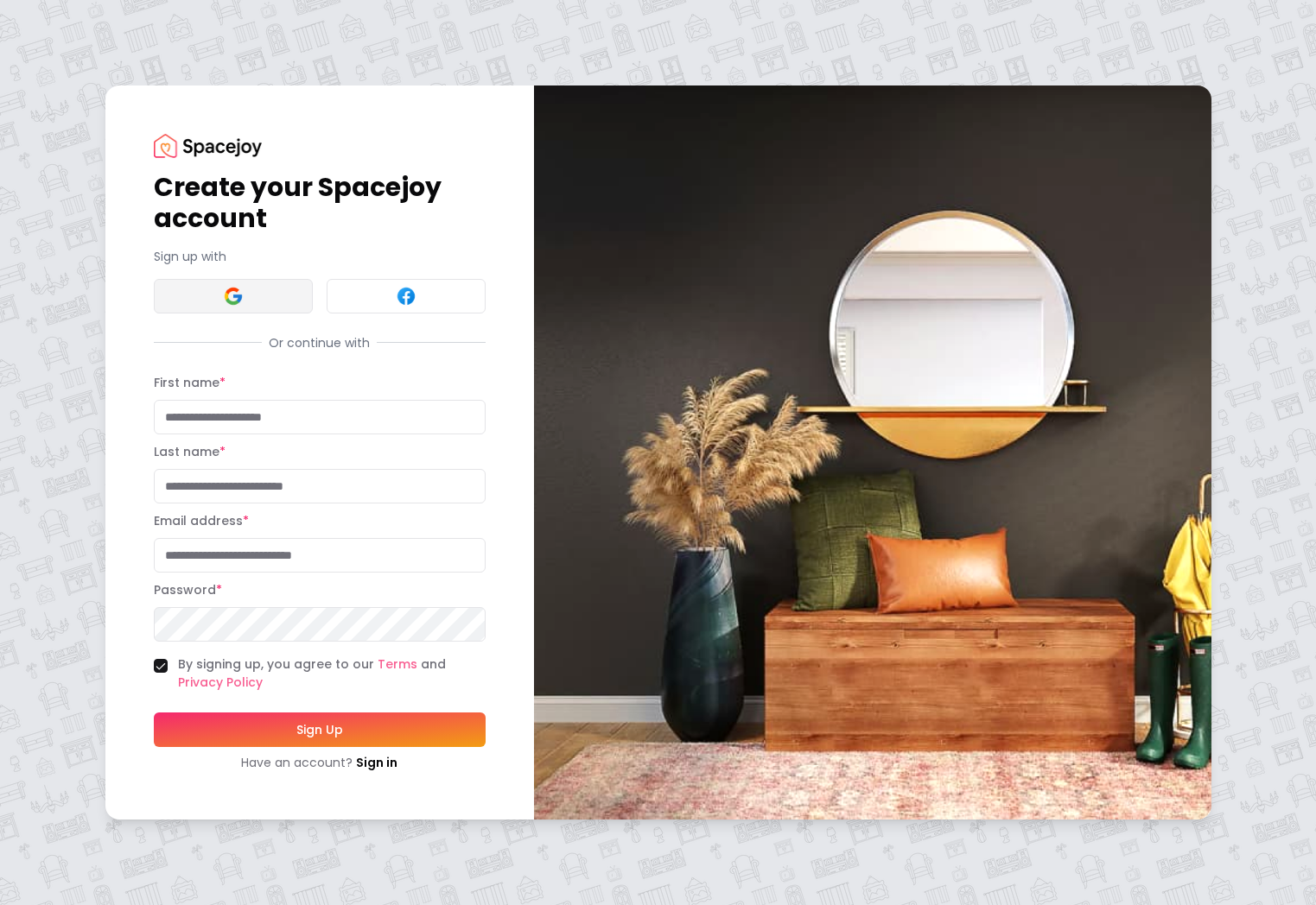
click at [239, 309] on button at bounding box center [233, 296] width 159 height 35
